Goal: Task Accomplishment & Management: Use online tool/utility

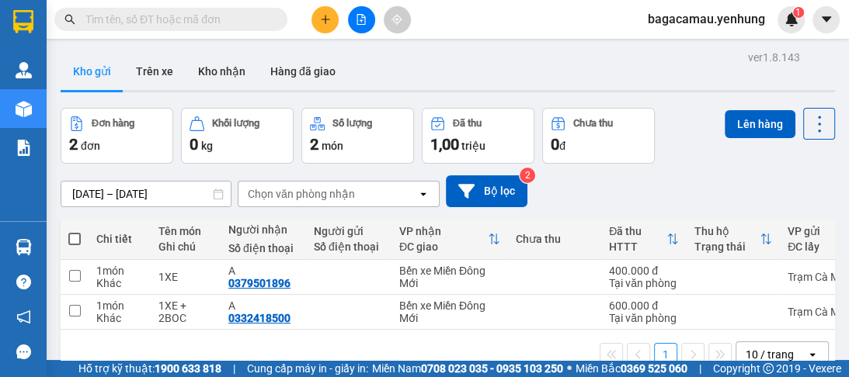
drag, startPoint x: 0, startPoint y: 0, endPoint x: 605, endPoint y: 21, distance: 605.1
click at [605, 21] on div "Kết quả tìm kiếm ( 0 ) Bộ lọc No Data bagacamau.yenhung 1" at bounding box center [424, 19] width 849 height 39
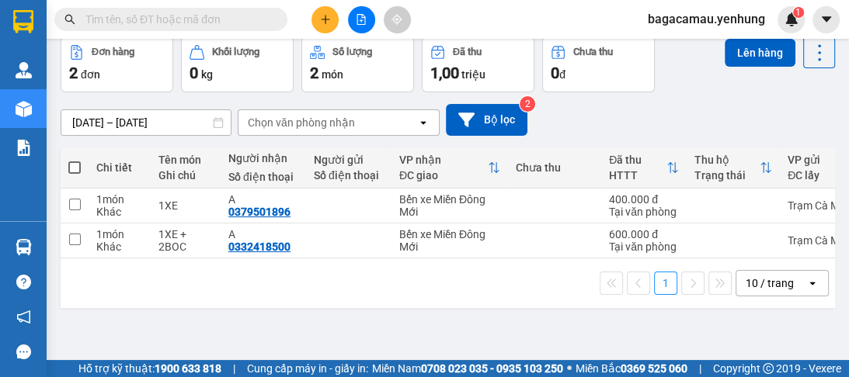
click at [806, 286] on icon "open" at bounding box center [812, 283] width 12 height 12
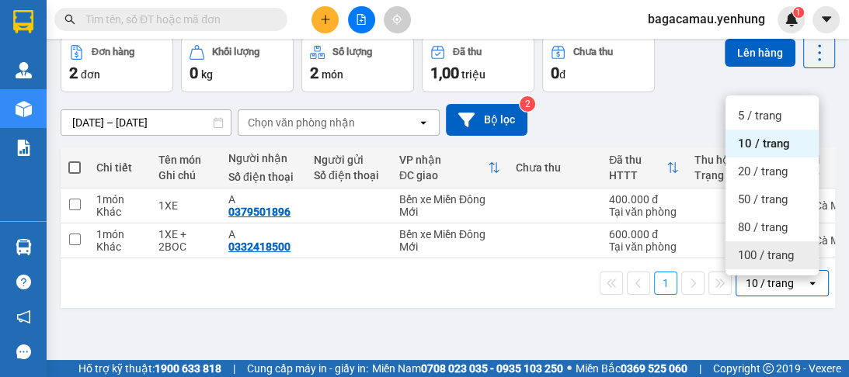
click at [785, 257] on span "100 / trang" at bounding box center [765, 256] width 56 height 16
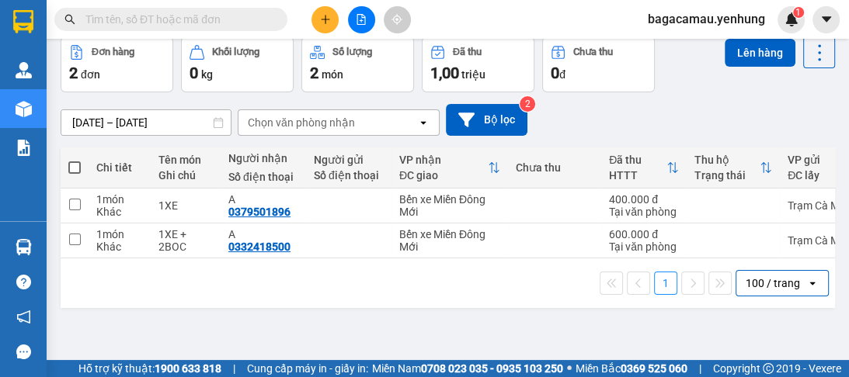
click at [71, 169] on span at bounding box center [74, 167] width 12 height 12
click at [75, 160] on input "checkbox" at bounding box center [75, 160] width 0 height 0
checkbox input "true"
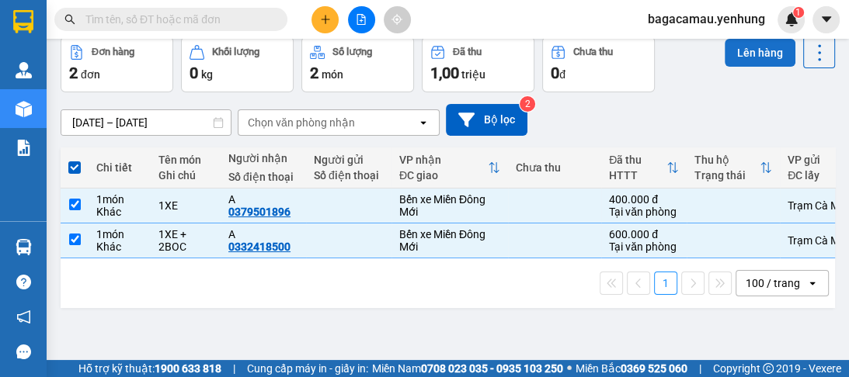
click at [758, 51] on button "Lên hàng" at bounding box center [759, 53] width 71 height 28
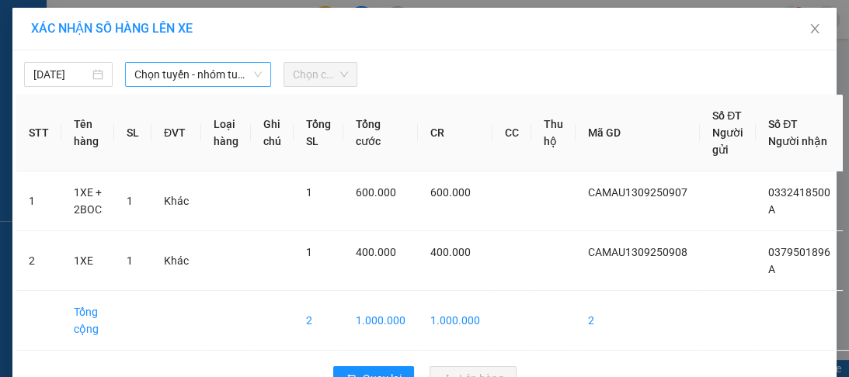
click at [255, 71] on icon "down" at bounding box center [257, 74] width 9 height 9
click at [253, 70] on icon "down" at bounding box center [257, 74] width 9 height 9
click at [207, 68] on span "Chọn tuyến - nhóm tuyến" at bounding box center [197, 74] width 127 height 23
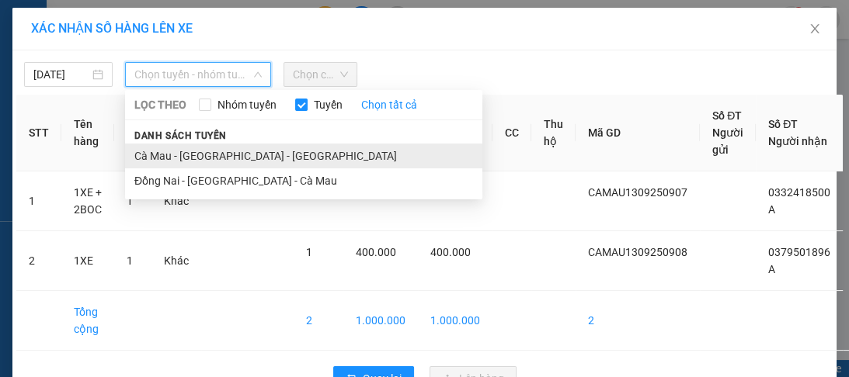
click at [210, 155] on li "Cà Mau - [GEOGRAPHIC_DATA] - [GEOGRAPHIC_DATA]" at bounding box center [303, 156] width 357 height 25
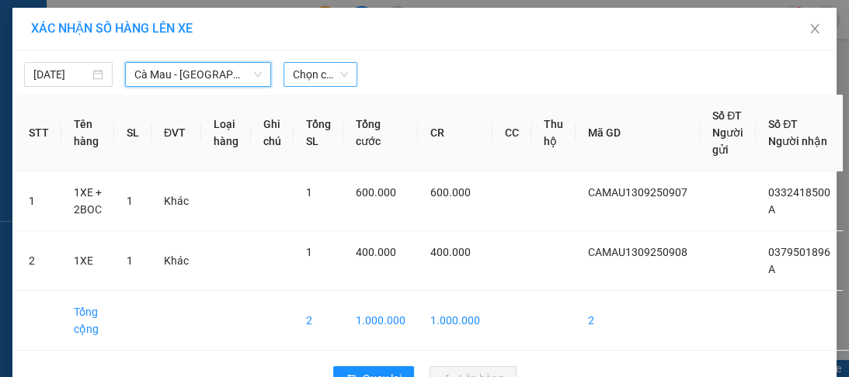
click at [341, 78] on span "Chọn chuyến" at bounding box center [320, 74] width 55 height 23
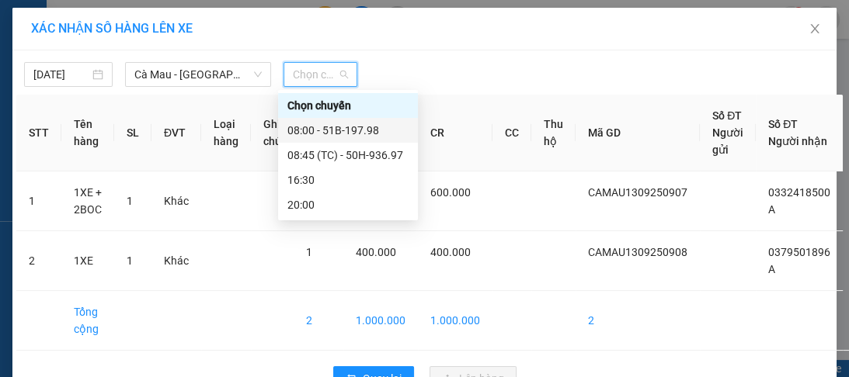
click at [321, 130] on div "08:00 - 51B-197.98" at bounding box center [347, 130] width 121 height 17
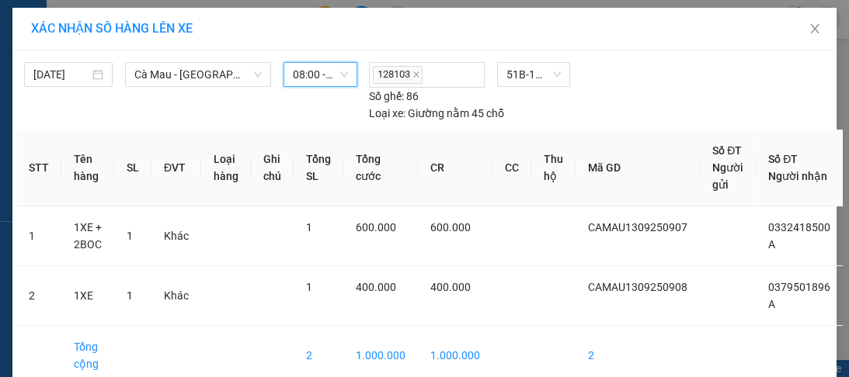
scroll to position [104, 0]
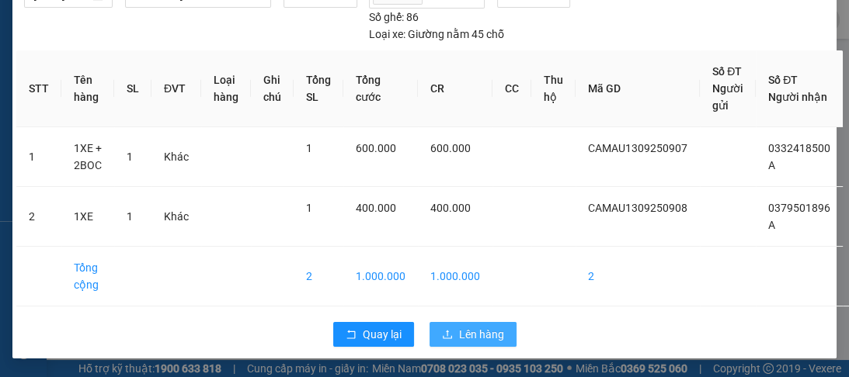
click at [484, 327] on span "Lên hàng" at bounding box center [481, 334] width 45 height 17
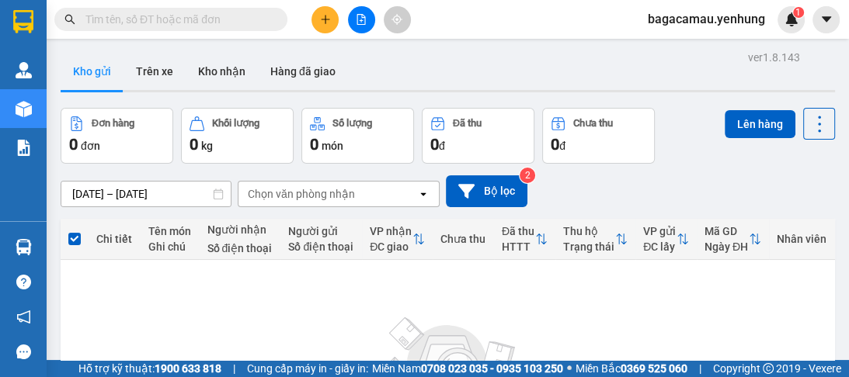
click at [376, 69] on div "Kho gửi Trên xe Kho nhận Hàng đã giao" at bounding box center [448, 73] width 774 height 41
click at [359, 19] on icon "file-add" at bounding box center [361, 19] width 11 height 11
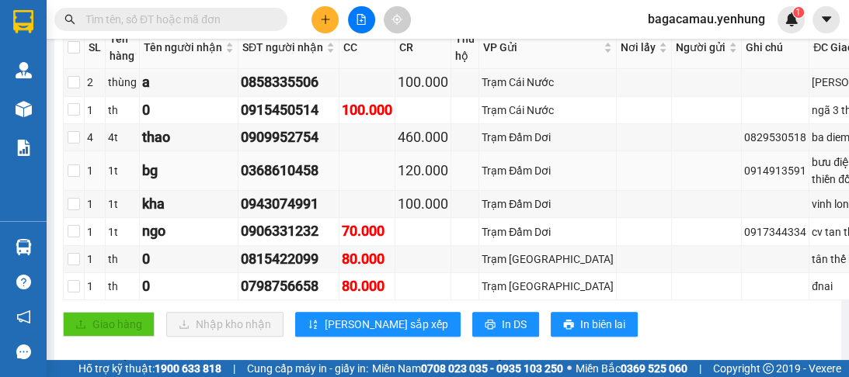
scroll to position [373, 0]
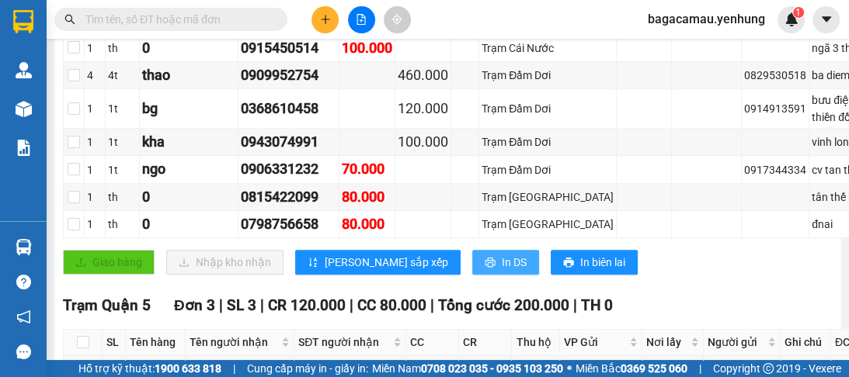
click at [484, 268] on icon "printer" at bounding box center [489, 263] width 10 height 10
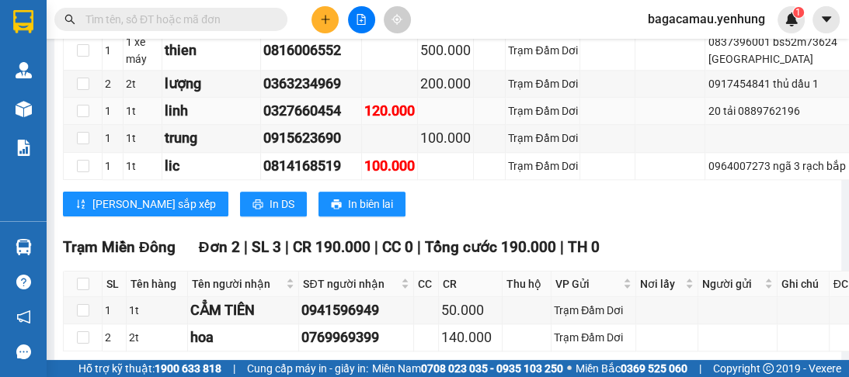
scroll to position [1242, 0]
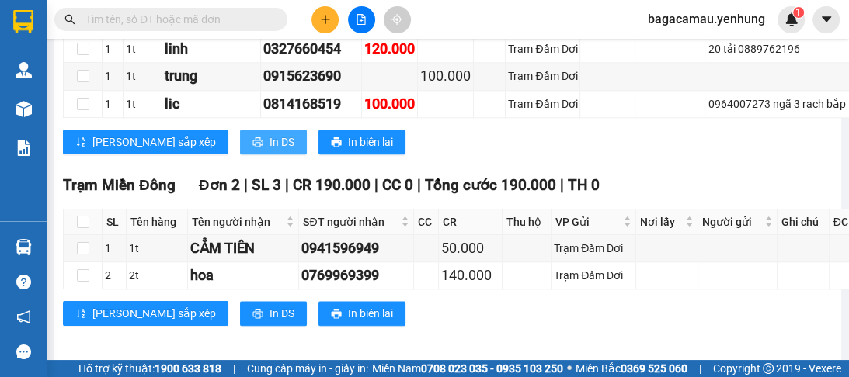
click at [269, 151] on span "In DS" at bounding box center [281, 142] width 25 height 17
click at [821, 364] on div "Hỗ trợ kỹ thuật: 1900 633 818 | Cung cấp máy in - giấy in: [GEOGRAPHIC_DATA] 07…" at bounding box center [420, 368] width 841 height 17
click at [821, 365] on div "Hỗ trợ kỹ thuật: 1900 633 818 | Cung cấp máy in - giấy in: [GEOGRAPHIC_DATA] 07…" at bounding box center [420, 368] width 841 height 17
